Goal: Information Seeking & Learning: Find specific fact

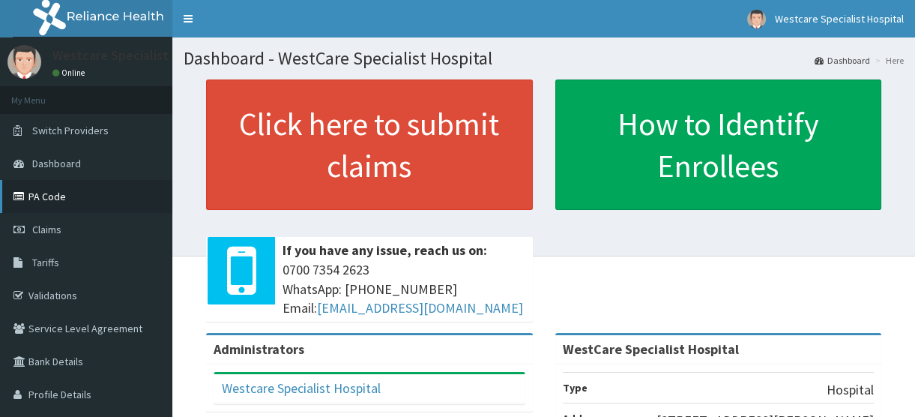
click at [71, 196] on link "PA Code" at bounding box center [86, 196] width 172 height 33
click at [61, 193] on link "PA Code" at bounding box center [86, 196] width 172 height 33
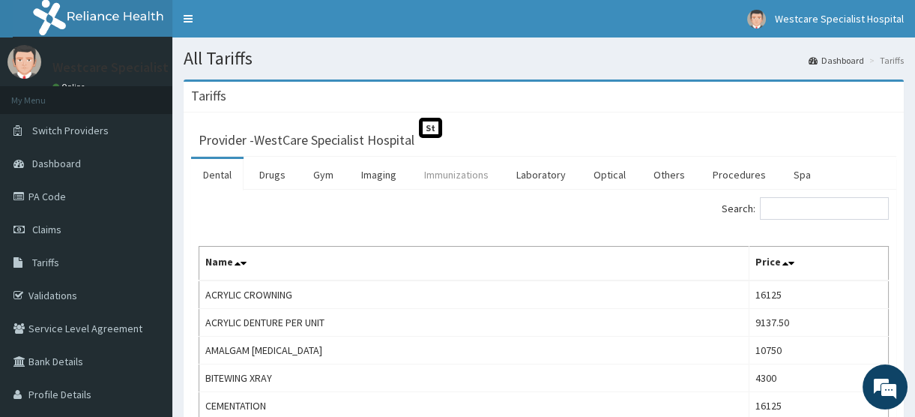
click at [462, 172] on link "Immunizations" at bounding box center [456, 174] width 88 height 31
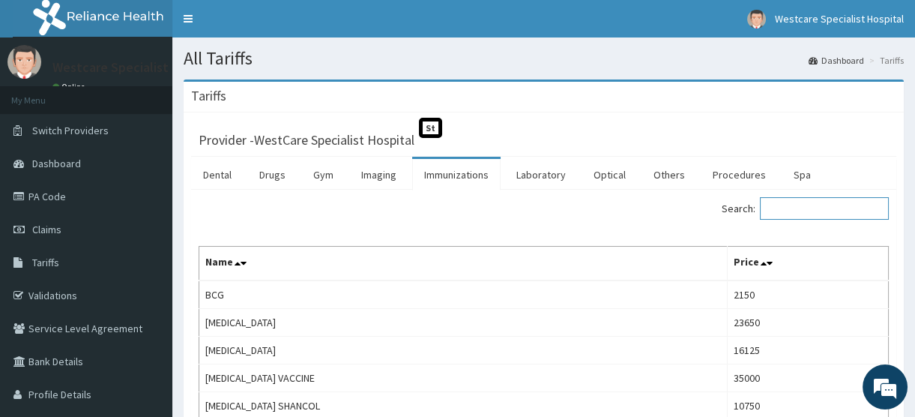
click at [787, 202] on input "Search:" at bounding box center [824, 208] width 129 height 22
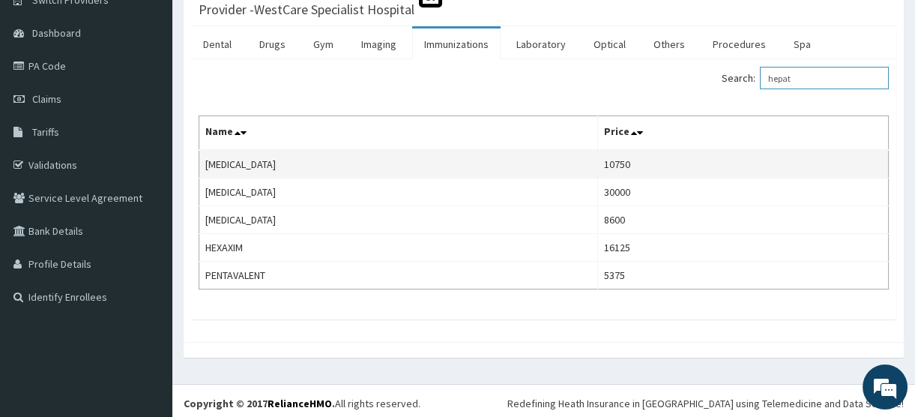
scroll to position [134, 0]
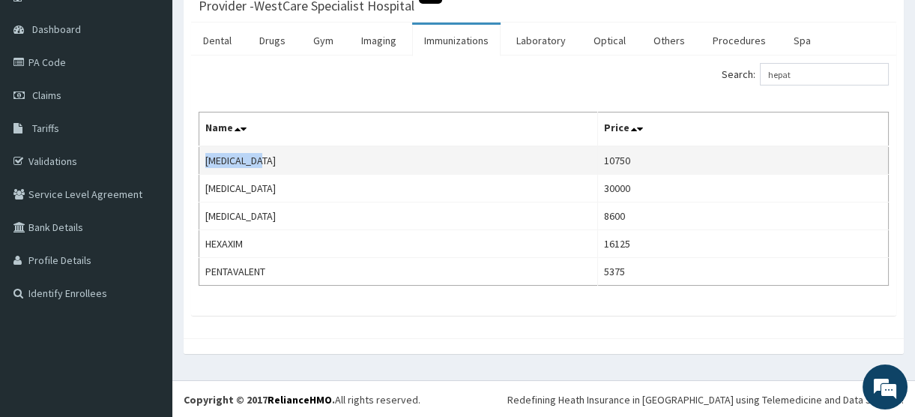
drag, startPoint x: 276, startPoint y: 150, endPoint x: 199, endPoint y: 163, distance: 78.2
click at [199, 163] on td "[MEDICAL_DATA]" at bounding box center [398, 160] width 399 height 28
copy td "[MEDICAL_DATA]"
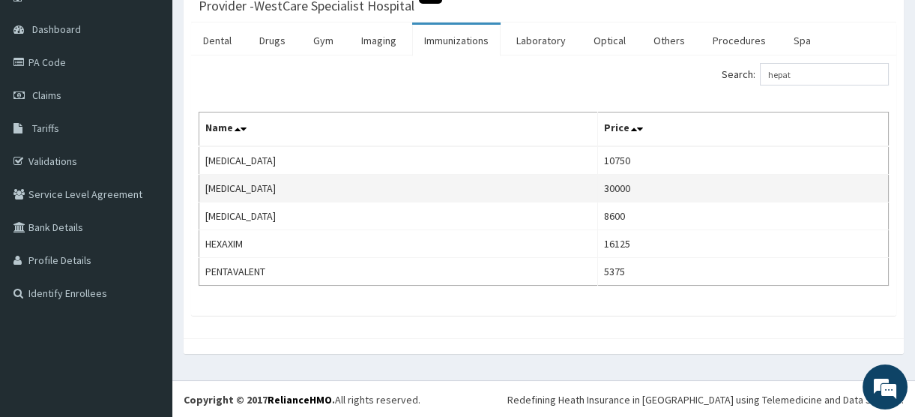
click at [311, 191] on td "[MEDICAL_DATA]" at bounding box center [398, 189] width 399 height 28
drag, startPoint x: 311, startPoint y: 191, endPoint x: 199, endPoint y: 187, distance: 112.4
click at [199, 187] on td "[MEDICAL_DATA]" at bounding box center [398, 189] width 399 height 28
copy td "[MEDICAL_DATA]"
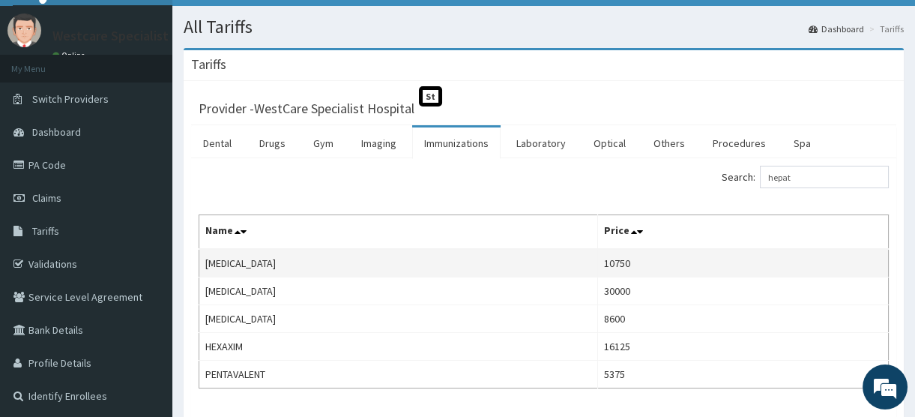
scroll to position [0, 0]
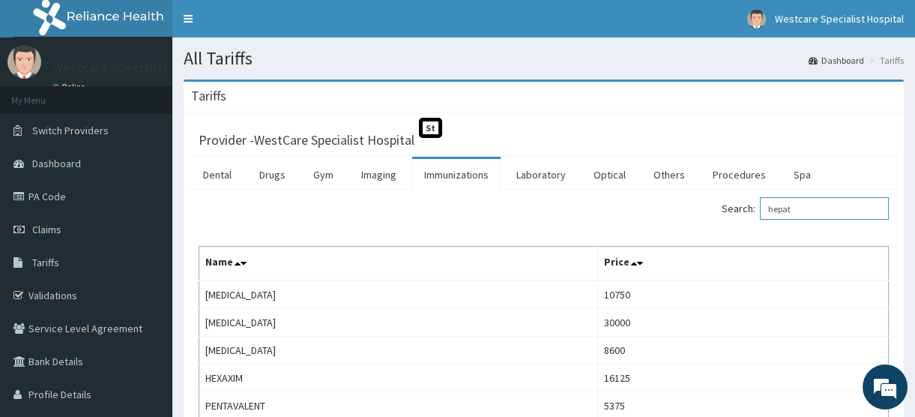
click at [838, 215] on input "hepat" at bounding box center [824, 208] width 129 height 22
type input "h"
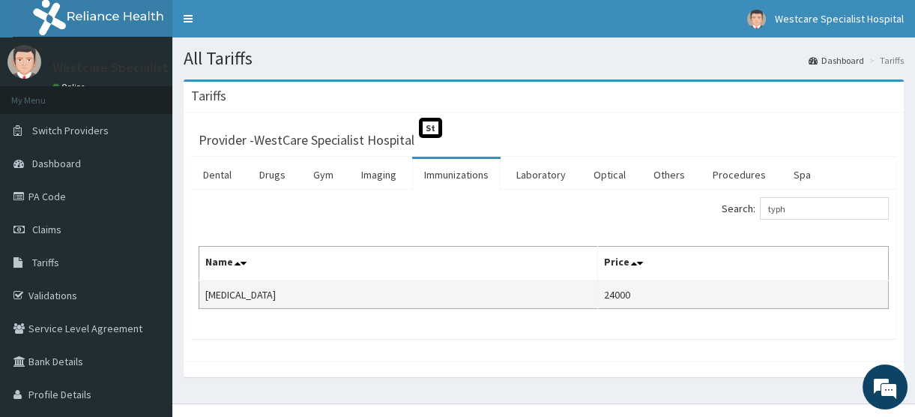
drag, startPoint x: 302, startPoint y: 292, endPoint x: 199, endPoint y: 292, distance: 103.4
click at [199, 292] on td "[MEDICAL_DATA]" at bounding box center [398, 294] width 399 height 28
copy td "[MEDICAL_DATA]"
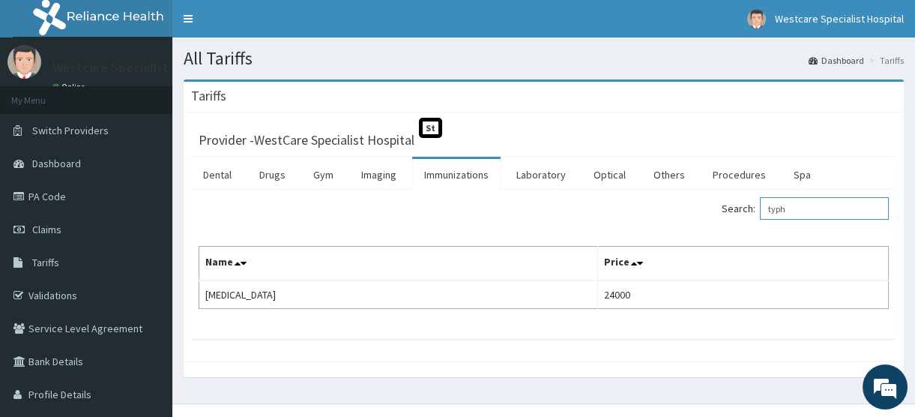
click at [803, 207] on input "typh" at bounding box center [824, 208] width 129 height 22
type input "t"
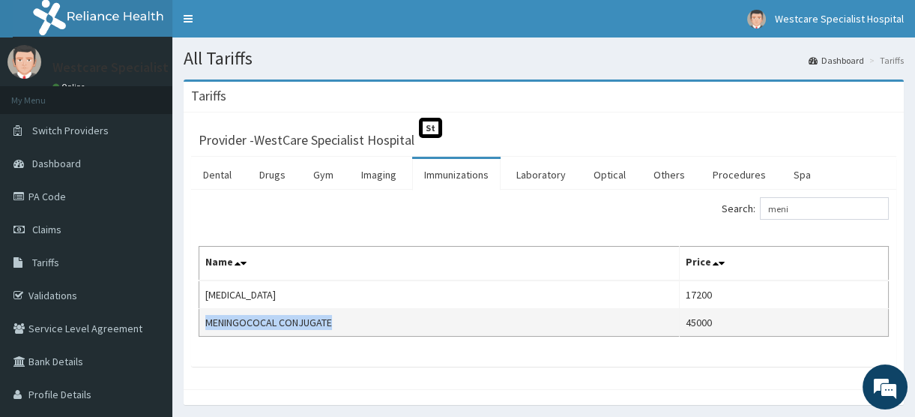
copy td "MENINGOCOCAL CONJUGATE"
drag, startPoint x: 341, startPoint y: 319, endPoint x: 200, endPoint y: 325, distance: 141.0
click at [200, 325] on td "MENINGOCOCAL CONJUGATE" at bounding box center [439, 323] width 480 height 28
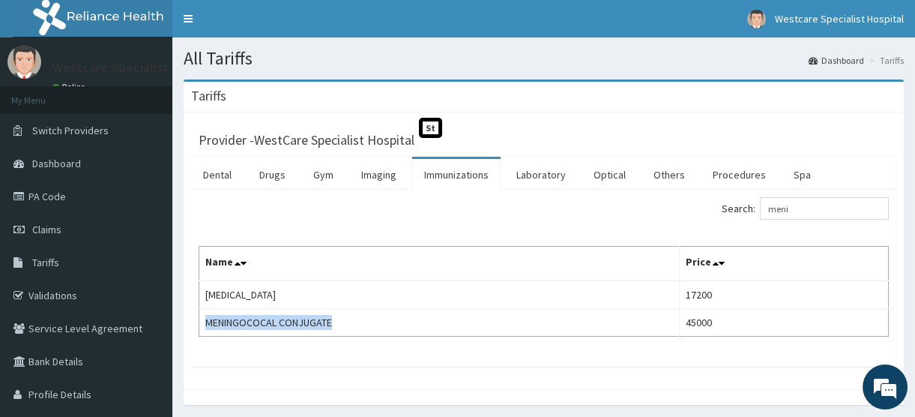
copy td "MENINGOCOCAL CONJUGATE"
click at [828, 201] on input "meni" at bounding box center [824, 208] width 129 height 22
type input "m"
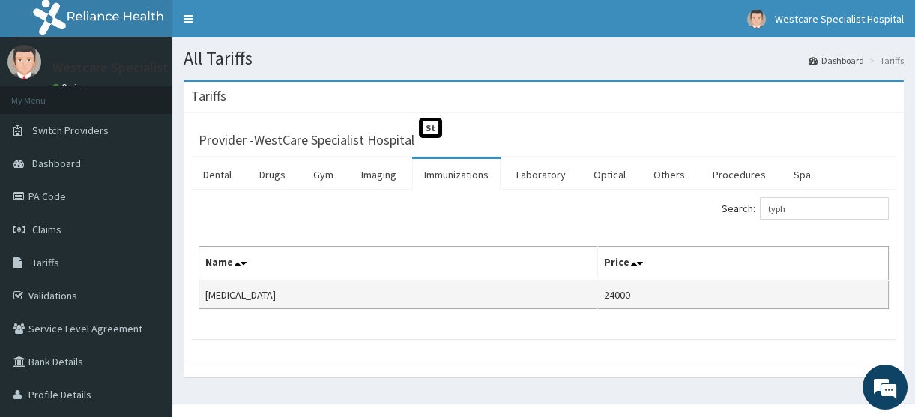
click at [336, 297] on td "[MEDICAL_DATA]" at bounding box center [398, 294] width 399 height 28
copy td "[MEDICAL_DATA]"
drag, startPoint x: 288, startPoint y: 297, endPoint x: 208, endPoint y: 300, distance: 81.0
click at [208, 300] on td "[MEDICAL_DATA]" at bounding box center [398, 294] width 399 height 28
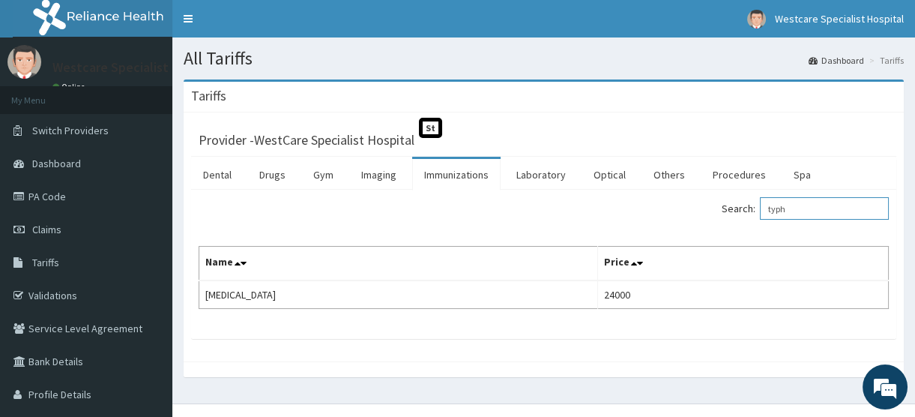
click at [795, 205] on input "typh" at bounding box center [824, 208] width 129 height 22
type input "t"
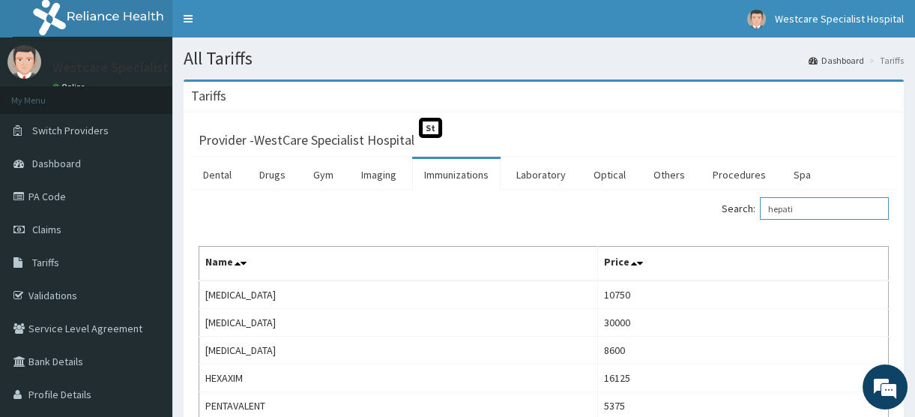
scroll to position [67, 0]
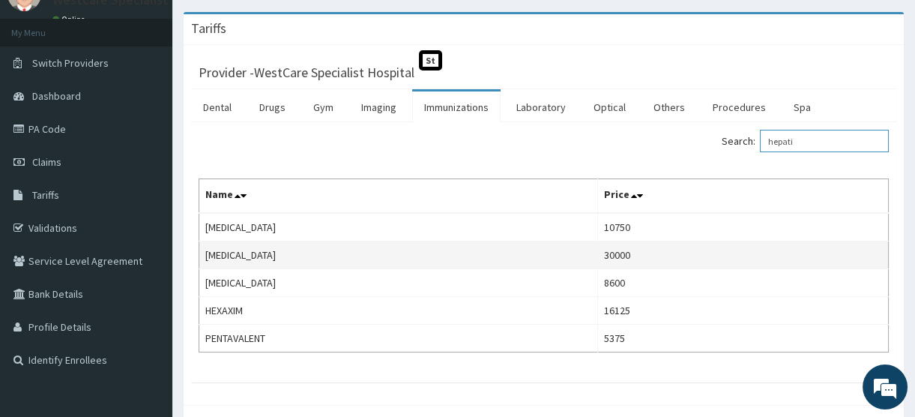
type input "hepati"
copy td "[MEDICAL_DATA]"
drag, startPoint x: 309, startPoint y: 255, endPoint x: 208, endPoint y: 246, distance: 101.5
click at [208, 246] on td "[MEDICAL_DATA]" at bounding box center [398, 255] width 399 height 28
